Goal: Check status: Check status

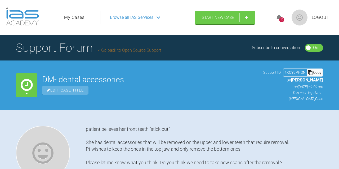
click at [73, 18] on link "My Cases" at bounding box center [74, 17] width 20 height 7
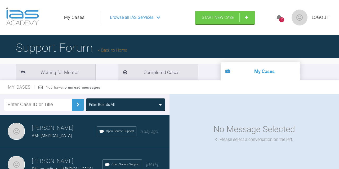
click at [281, 18] on div "10" at bounding box center [281, 19] width 5 height 5
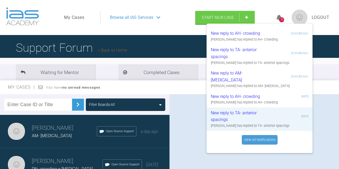
click at [257, 135] on link "View All Notifications" at bounding box center [260, 140] width 36 height 10
click at [153, 36] on div "Support Forum Back to Home" at bounding box center [169, 47] width 339 height 25
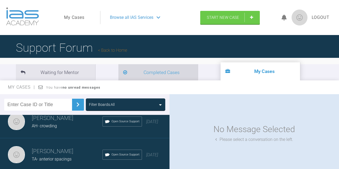
click at [139, 75] on li "Completed Cases" at bounding box center [159, 72] width 80 height 16
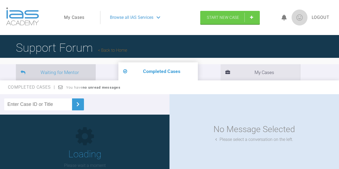
click at [63, 74] on li "Waiting for Mentor" at bounding box center [56, 72] width 80 height 16
